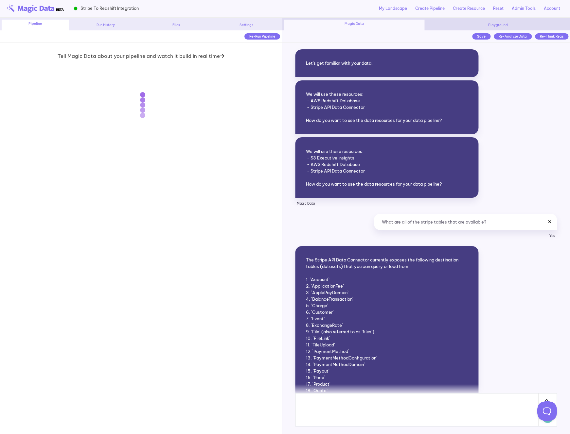
scroll to position [8292, 0]
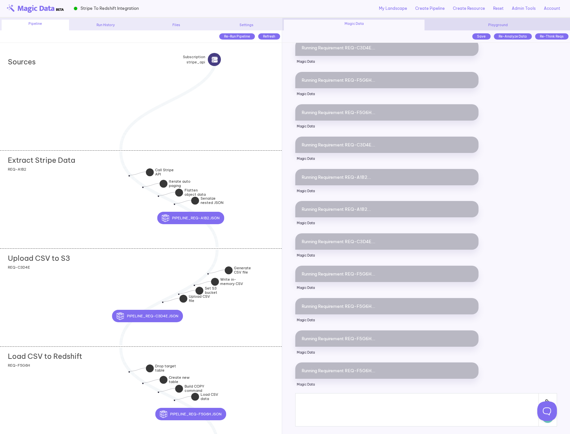
click at [58, 383] on div "Load CSV to Redshift add section adding new section REQ-F5G6H" at bounding box center [141, 396] width 282 height 98
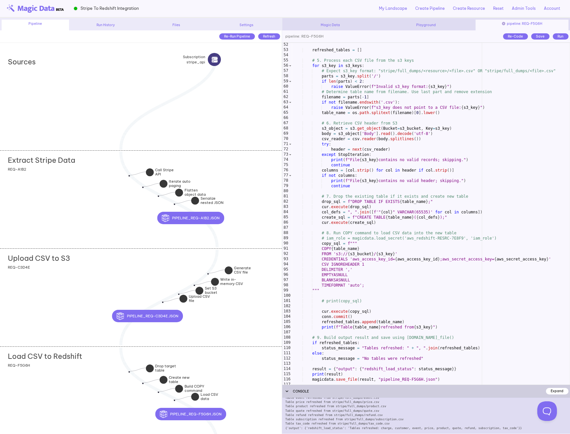
scroll to position [276, 0]
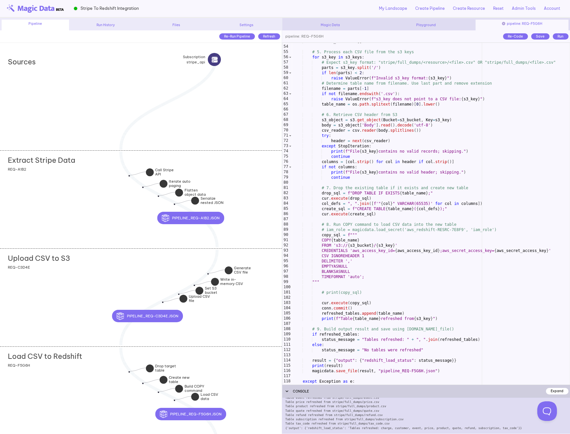
click at [331, 242] on div "refreshed_tables = [ ] # 5. Process each CSV file from the s3 keys for s3_key i…" at bounding box center [431, 215] width 278 height 353
click at [343, 249] on div "refreshed_tables = [ ] # 5. Process each CSV file from the s3 keys for s3_key i…" at bounding box center [431, 215] width 278 height 353
click at [388, 250] on div "refreshed_tables = [ ] # 5. Process each CSV file from the s3 keys for s3_key i…" at bounding box center [431, 215] width 278 height 353
click at [418, 251] on div "refreshed_tables = [ ] # 5. Process each CSV file from the s3 keys for s3_key i…" at bounding box center [431, 215] width 278 height 353
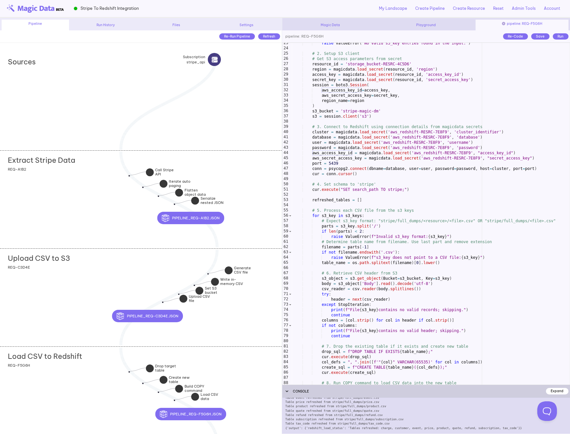
scroll to position [0, 0]
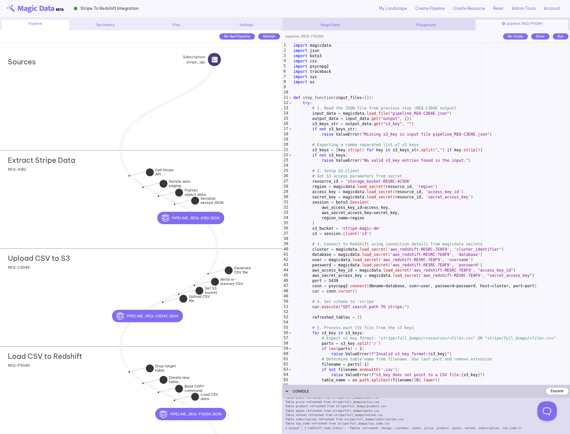
click at [368, 181] on div "import magicdata import json import boto3 import csv import psycopg2 import tra…" at bounding box center [431, 219] width 278 height 353
click at [389, 180] on div "import magicdata import json import boto3 import csv import psycopg2 import tra…" at bounding box center [431, 219] width 278 height 353
drag, startPoint x: 347, startPoint y: 181, endPoint x: 408, endPoint y: 181, distance: 61.2
click at [408, 181] on div "import magicdata import json import boto3 import csv import psycopg2 import tra…" at bounding box center [431, 219] width 278 height 353
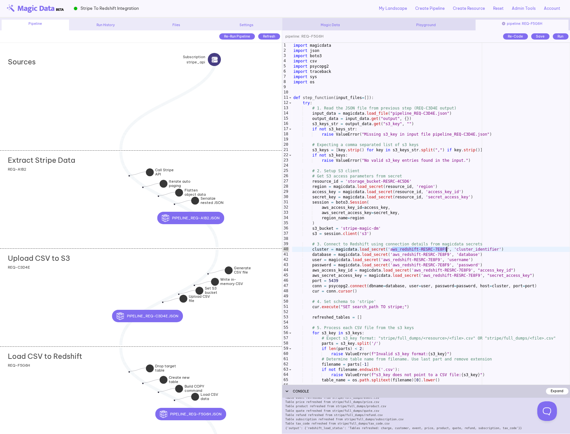
drag, startPoint x: 391, startPoint y: 248, endPoint x: 445, endPoint y: 250, distance: 54.0
click at [445, 250] on div "import magicdata import json import boto3 import csv import psycopg2 import tra…" at bounding box center [431, 219] width 278 height 353
click at [348, 180] on div "import magicdata import json import boto3 import csv import psycopg2 import tra…" at bounding box center [431, 219] width 278 height 353
drag, startPoint x: 409, startPoint y: 182, endPoint x: 347, endPoint y: 183, distance: 61.8
click at [347, 183] on div "import magicdata import json import boto3 import csv import psycopg2 import tra…" at bounding box center [431, 219] width 278 height 353
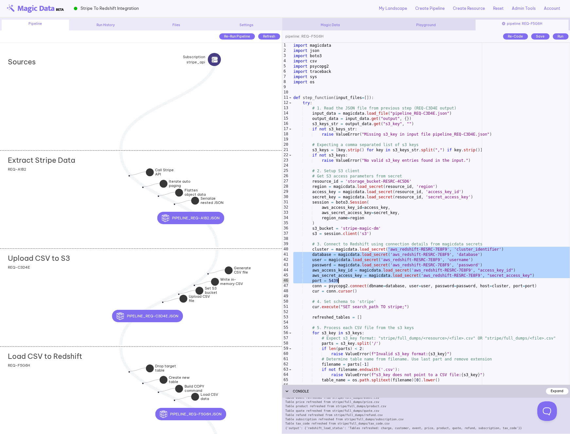
drag, startPoint x: 387, startPoint y: 249, endPoint x: 418, endPoint y: 281, distance: 44.9
click at [418, 281] on div "import magicdata import json import boto3 import csv import psycopg2 import tra…" at bounding box center [431, 219] width 278 height 353
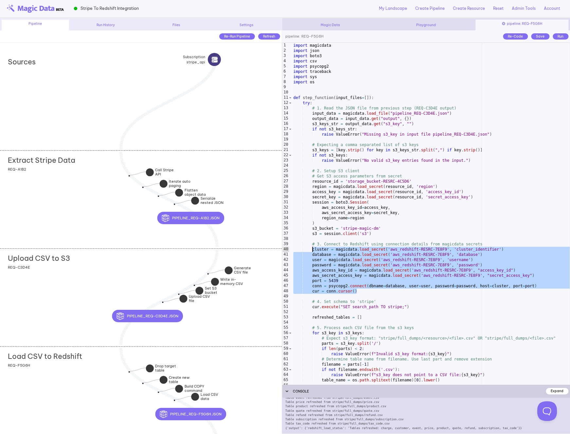
drag, startPoint x: 365, startPoint y: 292, endPoint x: 312, endPoint y: 251, distance: 67.3
click at [312, 251] on div "import magicdata import json import boto3 import csv import psycopg2 import tra…" at bounding box center [431, 219] width 278 height 353
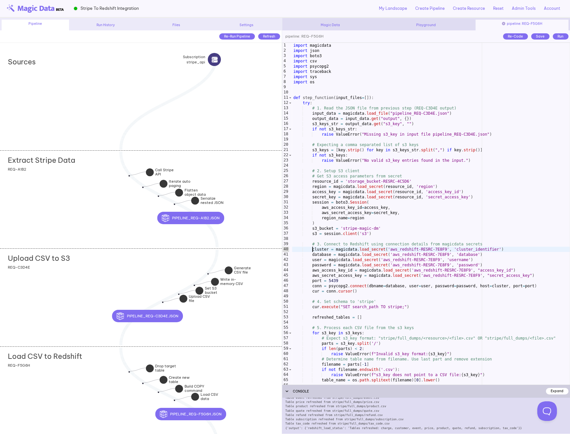
click at [412, 252] on div "import magicdata import json import boto3 import csv import psycopg2 import tra…" at bounding box center [431, 219] width 278 height 353
click at [378, 180] on div "import magicdata import json import boto3 import csv import psycopg2 import tra…" at bounding box center [431, 219] width 278 height 353
click at [408, 252] on div "import magicdata import json import boto3 import csv import psycopg2 import tra…" at bounding box center [431, 219] width 278 height 353
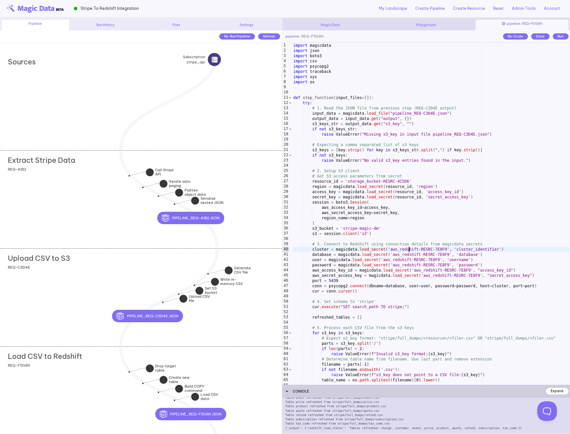
click at [408, 252] on div "import magicdata import json import boto3 import csv import psycopg2 import tra…" at bounding box center [431, 219] width 278 height 353
drag, startPoint x: 347, startPoint y: 183, endPoint x: 408, endPoint y: 181, distance: 61.5
click at [409, 181] on div "import magicdata import json import boto3 import csv import psycopg2 import tra…" at bounding box center [431, 219] width 278 height 353
click at [398, 9] on link "My Landscape" at bounding box center [393, 9] width 28 height 6
click at [327, 181] on div "import magicdata import json import boto3 import csv import psycopg2 import tra…" at bounding box center [431, 219] width 278 height 353
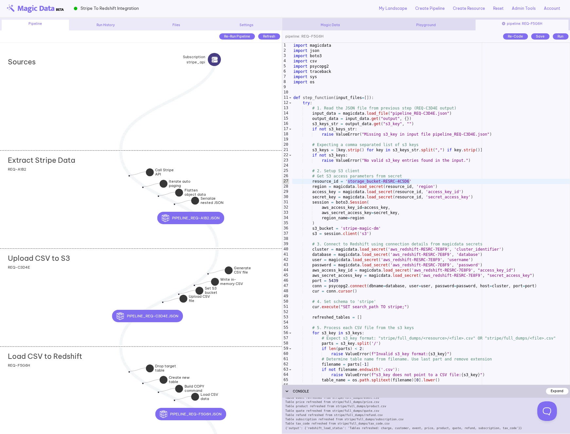
click at [327, 181] on div "import magicdata import json import boto3 import csv import psycopg2 import tra…" at bounding box center [431, 219] width 278 height 353
click at [374, 217] on div "import magicdata import json import boto3 import csv import psycopg2 import tra…" at bounding box center [431, 219] width 278 height 353
click at [348, 226] on div "import magicdata import json import boto3 import csv import psycopg2 import tra…" at bounding box center [431, 219] width 278 height 353
click at [354, 224] on div "import magicdata import json import boto3 import csv import psycopg2 import tra…" at bounding box center [431, 219] width 278 height 353
click at [319, 271] on div "import magicdata import json import boto3 import csv import psycopg2 import tra…" at bounding box center [431, 219] width 278 height 353
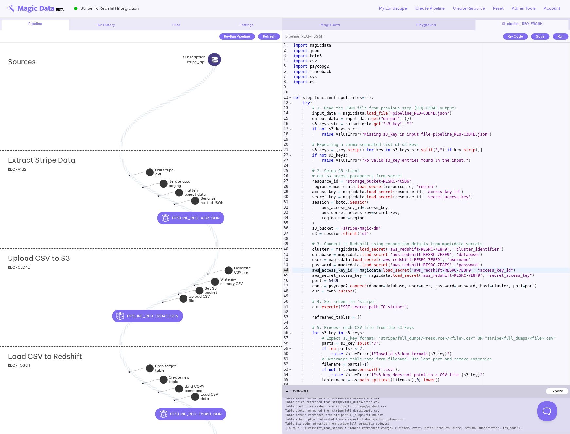
click at [319, 271] on div "import magicdata import json import boto3 import csv import psycopg2 import tra…" at bounding box center [431, 219] width 278 height 353
click at [326, 275] on div "import magicdata import json import boto3 import csv import psycopg2 import tra…" at bounding box center [431, 219] width 278 height 353
click at [319, 253] on div "import magicdata import json import boto3 import csv import psycopg2 import tra…" at bounding box center [431, 219] width 278 height 353
click at [314, 259] on div "import magicdata import json import boto3 import csv import psycopg2 import tra…" at bounding box center [431, 219] width 278 height 353
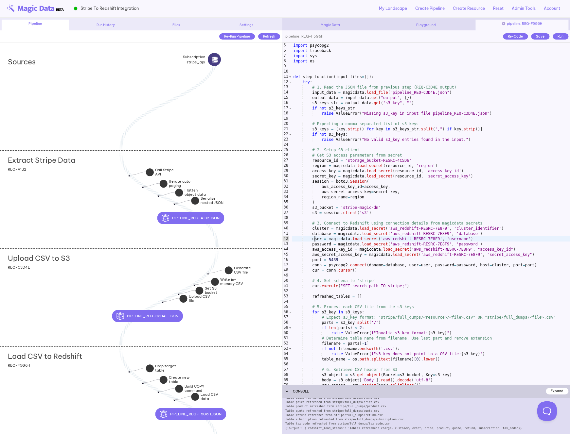
scroll to position [21, 0]
click at [318, 266] on div "import csv import psycopg2 import traceback import sys import os def step_funct…" at bounding box center [431, 214] width 278 height 353
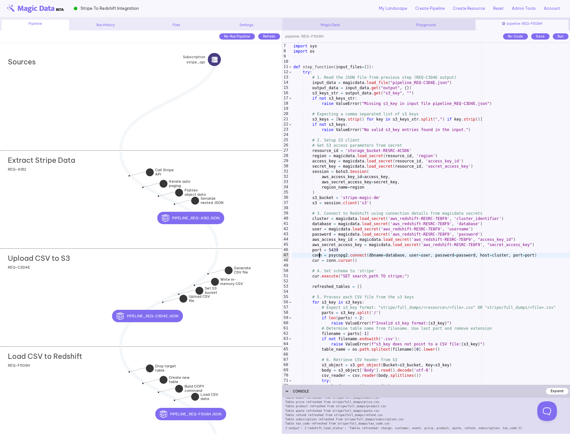
scroll to position [31, 0]
click at [337, 256] on div "import traceback import sys import os def step_function ( input_files = [ ]) : …" at bounding box center [431, 214] width 278 height 353
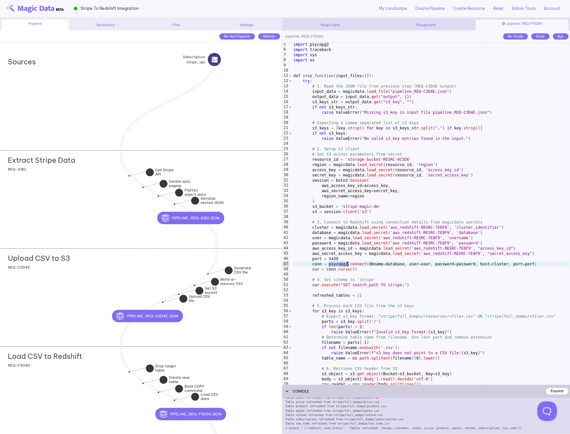
scroll to position [25, 0]
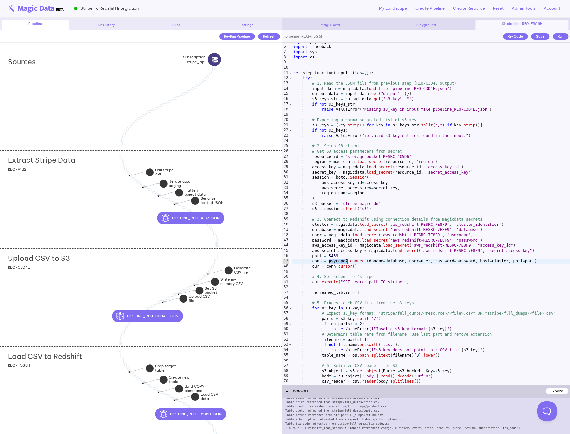
click at [390, 239] on div "import psycopg2 import traceback import sys import os def step_function ( input…" at bounding box center [431, 215] width 278 height 353
click at [330, 260] on div "import psycopg2 import traceback import sys import os def step_function ( input…" at bounding box center [431, 215] width 278 height 353
click at [353, 261] on div "import psycopg2 import traceback import sys import os def step_function ( input…" at bounding box center [431, 215] width 278 height 353
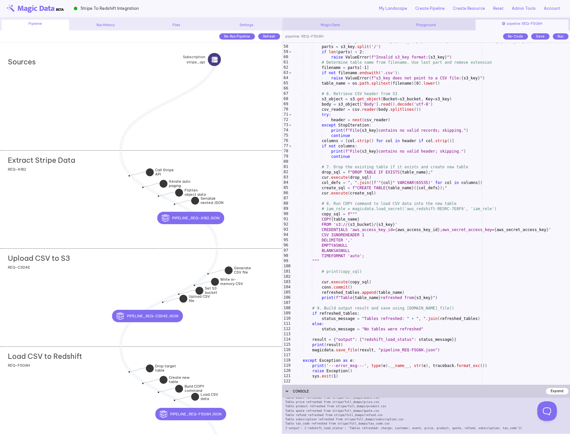
scroll to position [297, 0]
click at [338, 218] on div "# Expect s3_key format: "stripe/full_dumps/<resource>/<file>.csv" OR "stripe/fu…" at bounding box center [431, 215] width 278 height 353
click at [356, 219] on div "# Expect s3_key format: "stripe/full_dumps/<resource>/<file>.csv" OR "stripe/fu…" at bounding box center [431, 215] width 278 height 353
click at [382, 228] on div "# Expect s3_key format: "stripe/full_dumps/<resource>/<file>.csv" OR "stripe/fu…" at bounding box center [431, 215] width 278 height 353
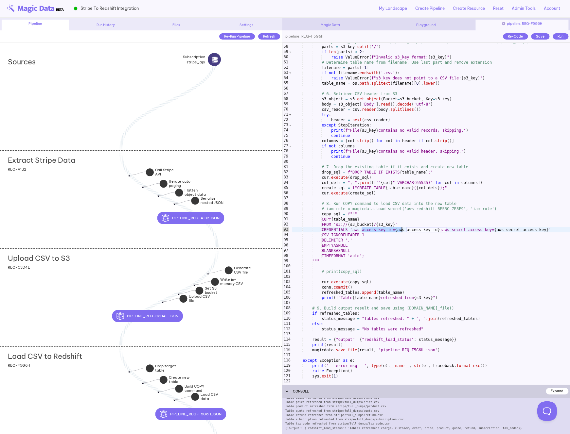
click at [327, 215] on div "# Expect s3_key format: "stripe/full_dumps/<resource>/<file>.csv" OR "stripe/fu…" at bounding box center [431, 215] width 278 height 353
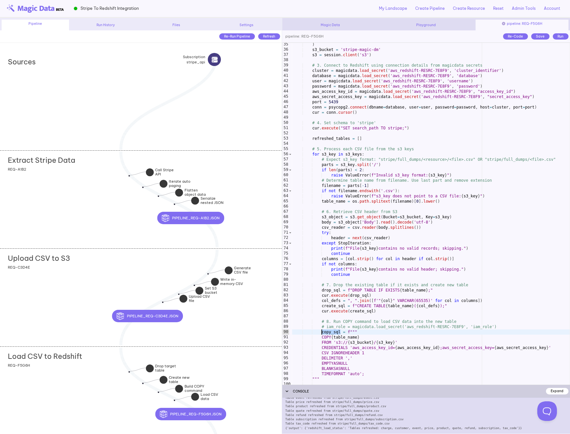
scroll to position [179, 0]
click at [318, 106] on div ") s3_bucket = 'stripe-magic-dm' s3 = session . client ( 's3' ) # 3. Connect to …" at bounding box center [431, 218] width 278 height 353
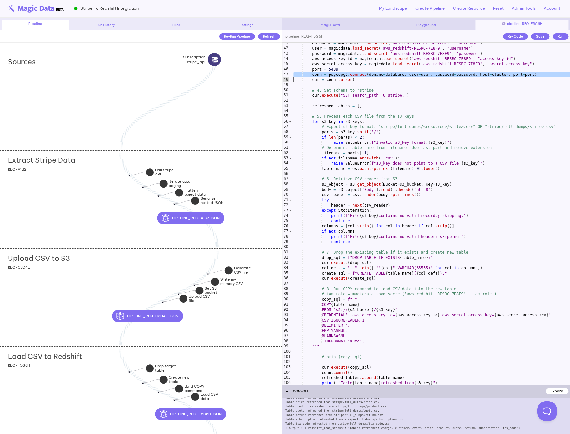
scroll to position [219, 0]
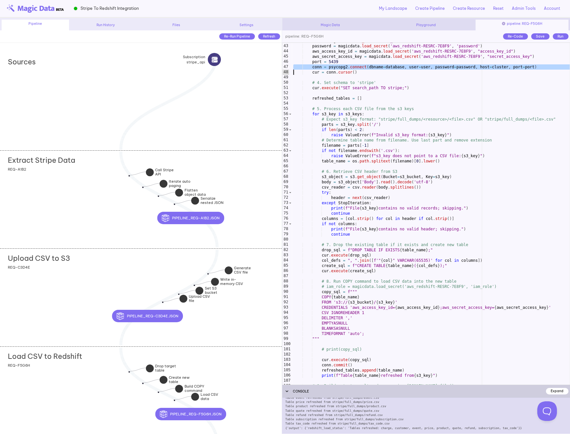
click at [362, 309] on div "user = magicdata . load_secret ( 'aws_redshift-RESRC-7E8F9' , 'username' ) pass…" at bounding box center [431, 214] width 278 height 353
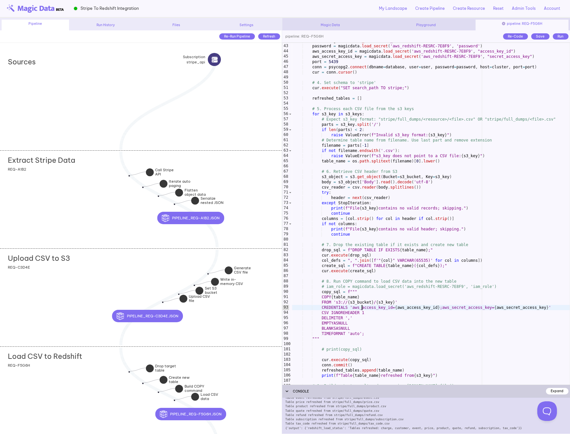
click at [362, 309] on div "user = magicdata . load_secret ( 'aws_redshift-RESRC-7E8F9' , 'username' ) pass…" at bounding box center [431, 214] width 278 height 353
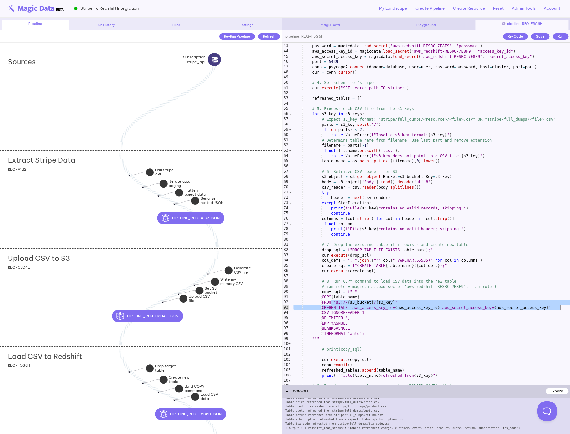
drag, startPoint x: 331, startPoint y: 303, endPoint x: 562, endPoint y: 307, distance: 231.0
click at [562, 307] on div "user = magicdata . load_secret ( 'aws_redshift-RESRC-7E8F9' , 'username' ) pass…" at bounding box center [431, 214] width 278 height 353
click at [382, 336] on div "user = magicdata . load_secret ( 'aws_redshift-RESRC-7E8F9' , 'username' ) pass…" at bounding box center [431, 214] width 278 height 353
drag, startPoint x: 331, startPoint y: 303, endPoint x: 561, endPoint y: 307, distance: 230.0
click at [561, 307] on div "user = magicdata . load_secret ( 'aws_redshift-RESRC-7E8F9' , 'username' ) pass…" at bounding box center [431, 214] width 278 height 353
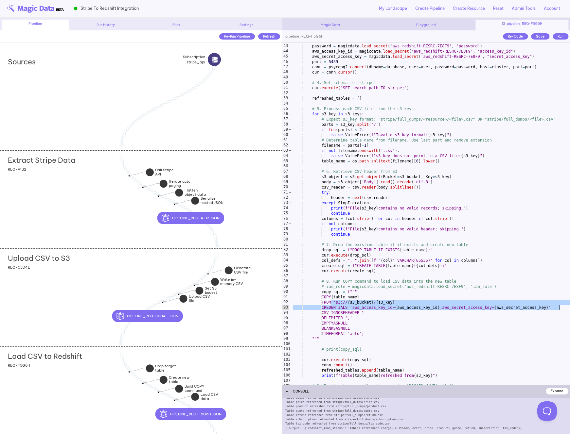
click at [436, 303] on div "user = magicdata . load_secret ( 'aws_redshift-RESRC-7E8F9' , 'username' ) pass…" at bounding box center [431, 214] width 278 height 353
drag, startPoint x: 331, startPoint y: 304, endPoint x: 560, endPoint y: 307, distance: 228.7
click at [560, 307] on div "user = magicdata . load_secret ( 'aws_redshift-RESRC-7E8F9' , 'username' ) pass…" at bounding box center [431, 214] width 278 height 353
click at [362, 299] on div "user = magicdata . load_secret ( 'aws_redshift-RESRC-7E8F9' , 'username' ) pass…" at bounding box center [431, 214] width 278 height 353
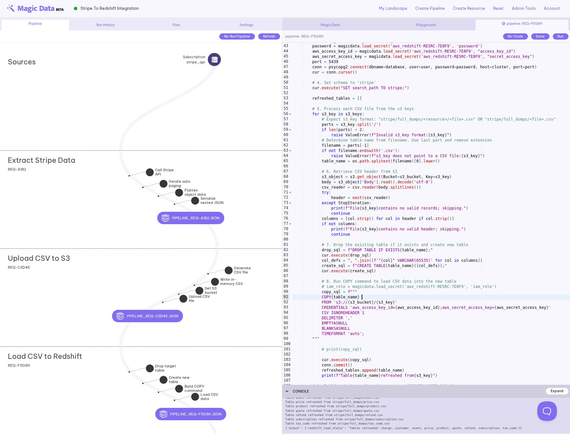
click at [368, 98] on div "user = magicdata . load_secret ( 'aws_redshift-RESRC-7E8F9' , 'username' ) pass…" at bounding box center [431, 214] width 278 height 353
type textarea "**********"
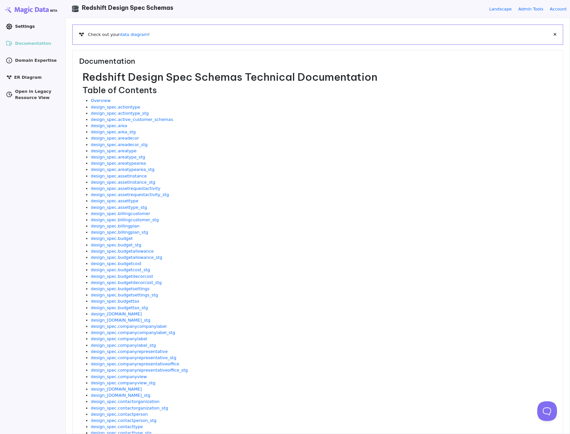
click at [29, 22] on link ".cls-1 { clip-path: url(#clippath); } .cls-2 { fill: none; } .cls-2, .cls-3 { s…" at bounding box center [32, 26] width 59 height 10
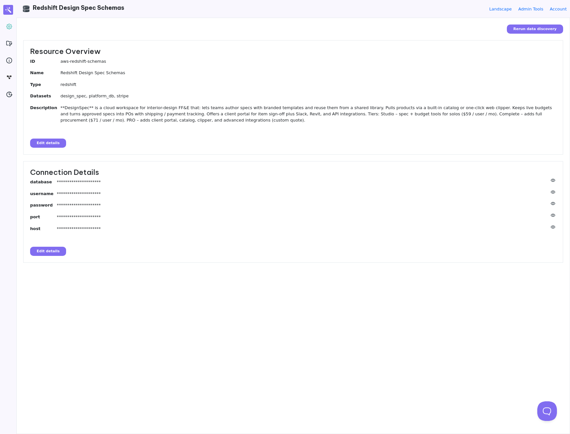
click at [553, 179] on icon at bounding box center [553, 180] width 5 height 3
click at [553, 191] on icon at bounding box center [553, 192] width 5 height 3
click at [553, 203] on icon at bounding box center [553, 203] width 5 height 3
click at [553, 213] on dl "**********" at bounding box center [293, 206] width 526 height 55
click at [553, 216] on icon at bounding box center [553, 215] width 7 height 3
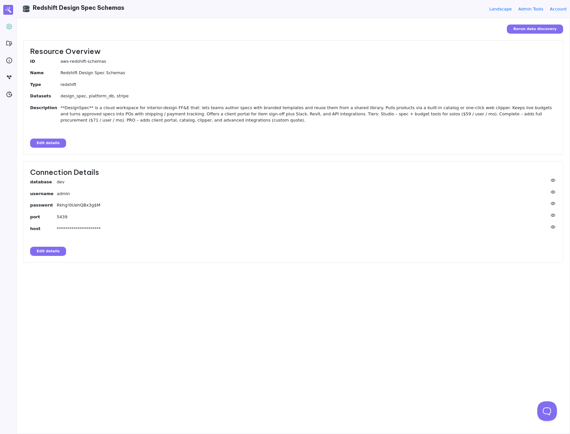
click at [553, 226] on icon at bounding box center [553, 227] width 7 height 3
click at [100, 227] on dd "default-workgroup.851725546233.us-east-2.redshift-serverless.amazonaws.com" at bounding box center [307, 229] width 500 height 6
